Goal: Find specific page/section: Find specific page/section

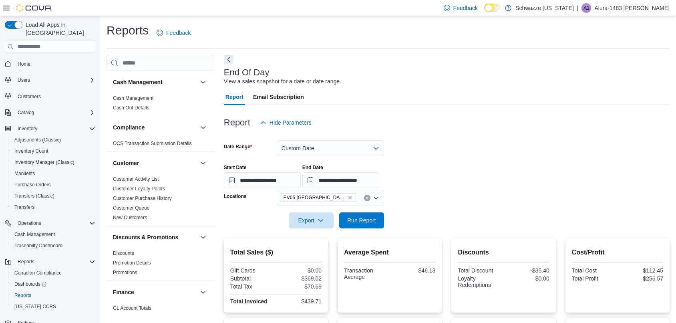
scroll to position [138, 0]
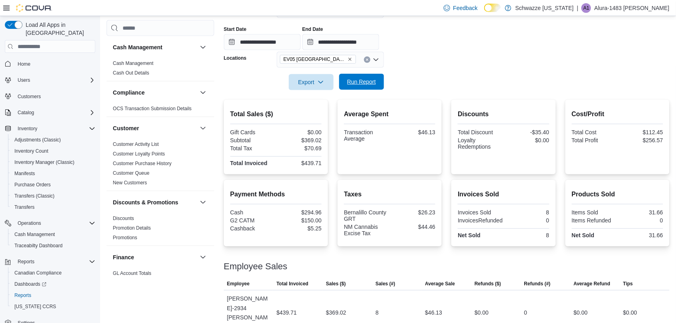
click at [370, 78] on span "Run Report" at bounding box center [361, 82] width 29 height 8
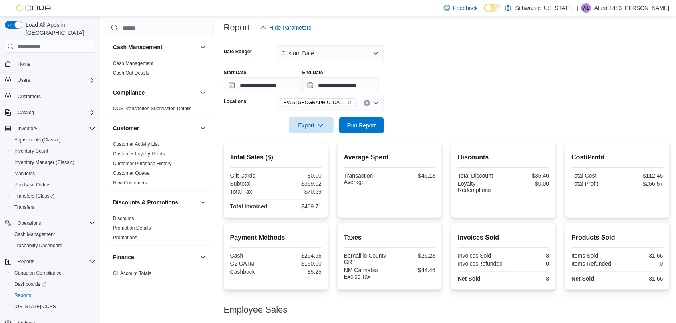
scroll to position [13, 0]
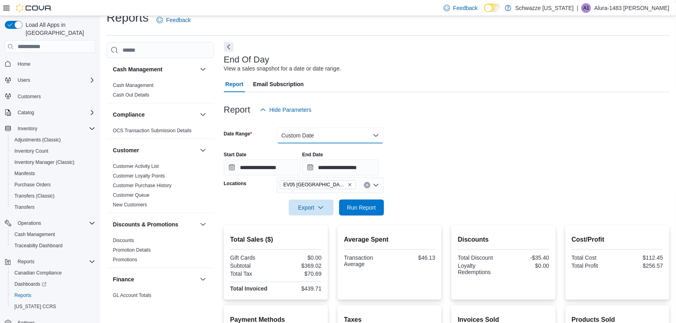
click at [317, 131] on button "Custom Date" at bounding box center [330, 135] width 107 height 16
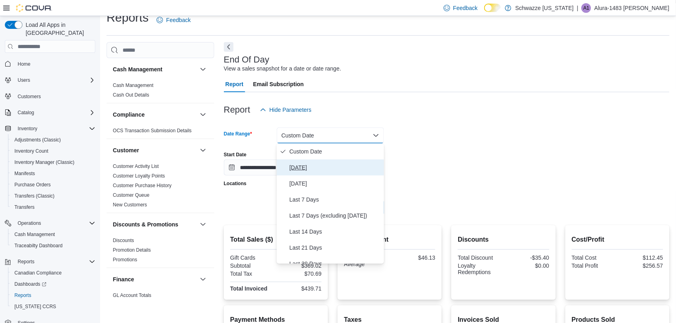
click at [338, 163] on span "[DATE]" at bounding box center [335, 168] width 91 height 10
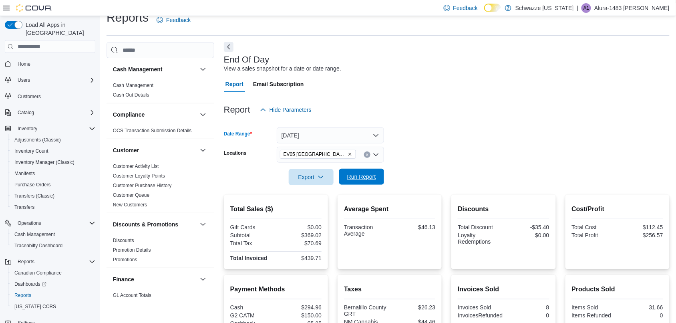
click at [368, 180] on span "Run Report" at bounding box center [361, 177] width 29 height 8
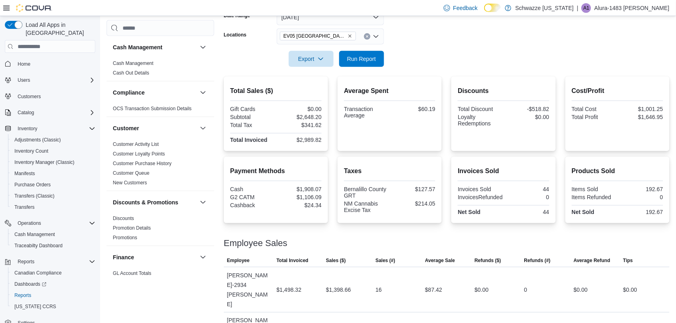
scroll to position [133, 0]
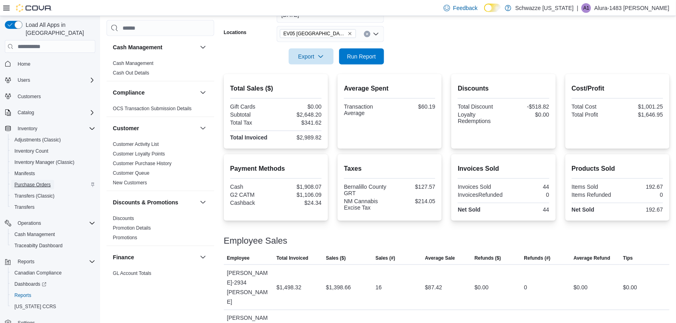
click at [47, 181] on span "Purchase Orders" at bounding box center [32, 184] width 36 height 6
